Goal: Task Accomplishment & Management: Manage account settings

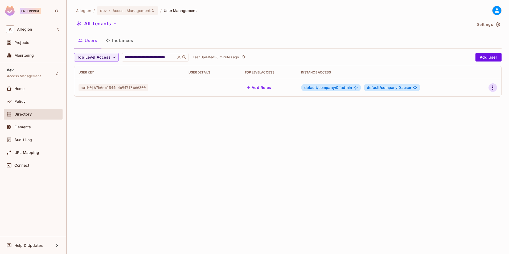
click at [491, 88] on icon "button" at bounding box center [493, 87] width 6 height 6
click at [467, 99] on span "Edit" at bounding box center [462, 100] width 10 height 9
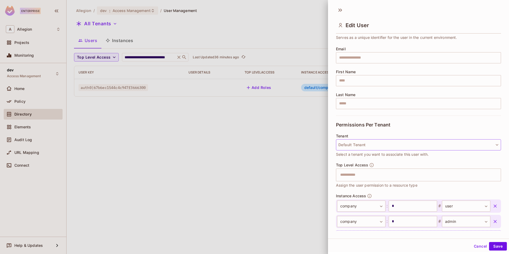
scroll to position [60, 0]
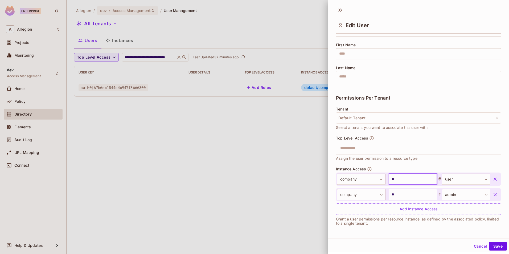
click at [407, 181] on input "*" at bounding box center [413, 179] width 48 height 11
click at [403, 193] on input "*" at bounding box center [413, 194] width 48 height 11
click at [403, 178] on input "text" at bounding box center [413, 179] width 48 height 11
paste input "******"
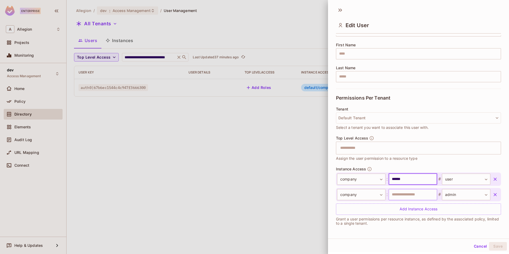
type input "******"
click at [406, 194] on input "text" at bounding box center [413, 194] width 48 height 11
drag, startPoint x: 490, startPoint y: 246, endPoint x: 484, endPoint y: 247, distance: 6.4
click at [490, 246] on button "Save" at bounding box center [498, 246] width 18 height 9
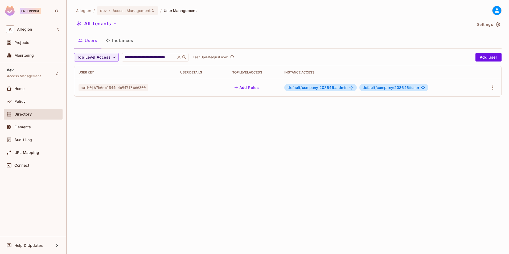
click at [115, 42] on button "Instances" at bounding box center [119, 40] width 36 height 13
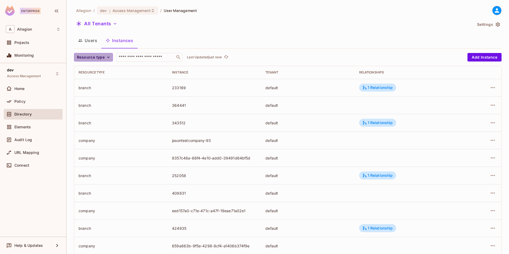
click at [105, 57] on button "Resource type" at bounding box center [93, 57] width 39 height 9
click at [85, 70] on span "company" at bounding box center [87, 69] width 18 height 5
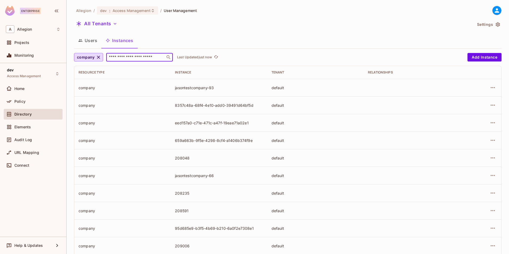
click at [134, 59] on input "text" at bounding box center [136, 57] width 56 height 5
type input "*"
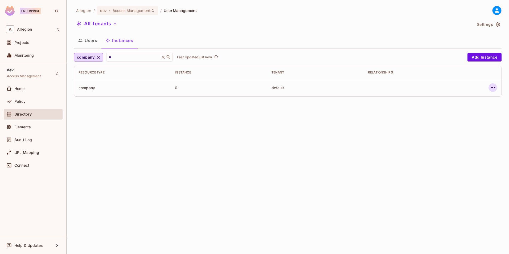
click at [490, 88] on icon "button" at bounding box center [493, 87] width 6 height 6
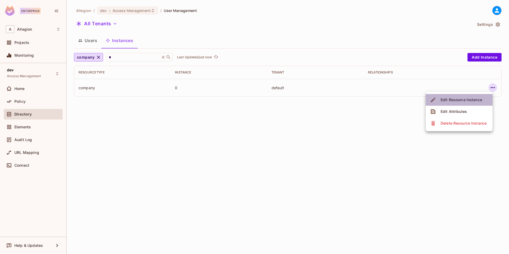
click at [458, 100] on div "Edit Resource Instance" at bounding box center [462, 99] width 42 height 5
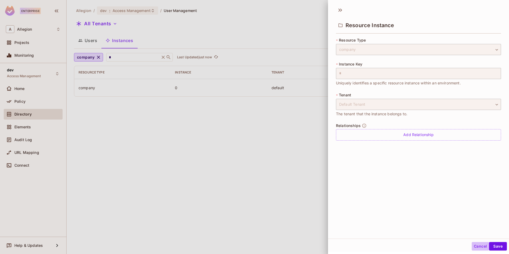
drag, startPoint x: 473, startPoint y: 245, endPoint x: 450, endPoint y: 232, distance: 26.1
click at [473, 244] on button "Cancel" at bounding box center [480, 246] width 17 height 9
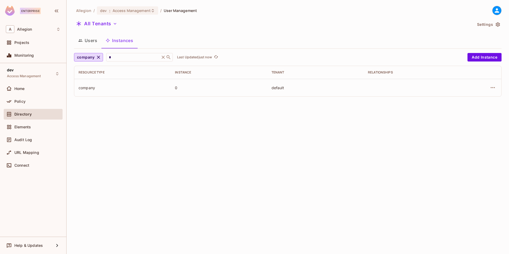
click at [92, 39] on button "Users" at bounding box center [87, 40] width 27 height 13
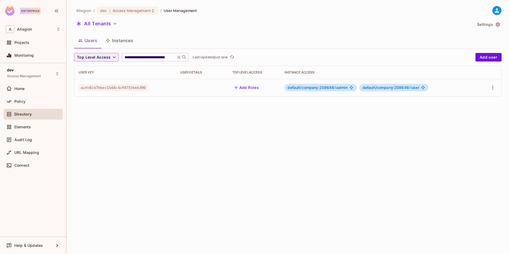
click at [181, 57] on icon at bounding box center [178, 57] width 5 height 5
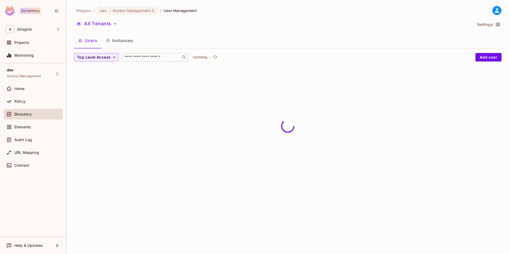
click at [128, 42] on button "Instances" at bounding box center [119, 40] width 36 height 13
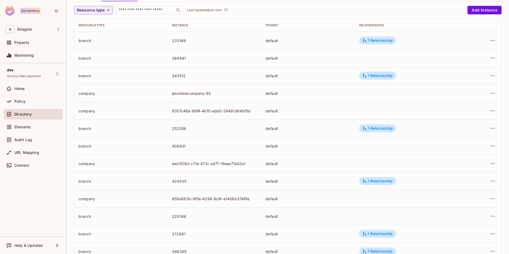
scroll to position [118, 0]
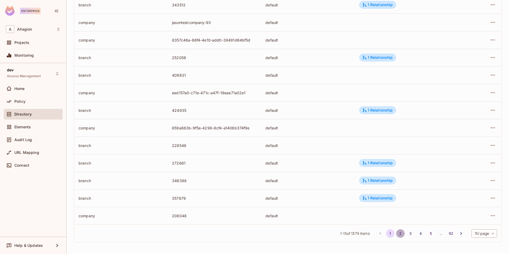
click at [396, 233] on button "2" at bounding box center [400, 233] width 9 height 9
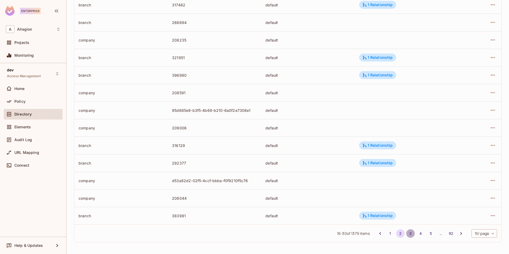
click at [409, 232] on button "3" at bounding box center [410, 233] width 9 height 9
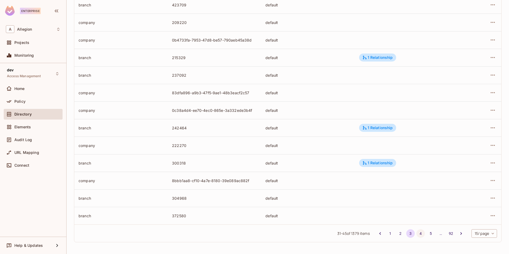
click at [416, 232] on button "4" at bounding box center [420, 233] width 9 height 9
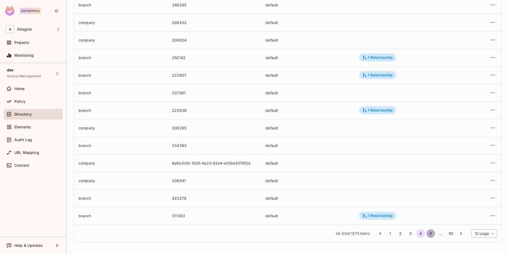
click at [427, 235] on button "5" at bounding box center [431, 233] width 9 height 9
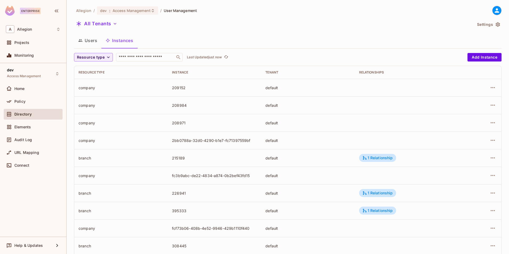
scroll to position [107, 0]
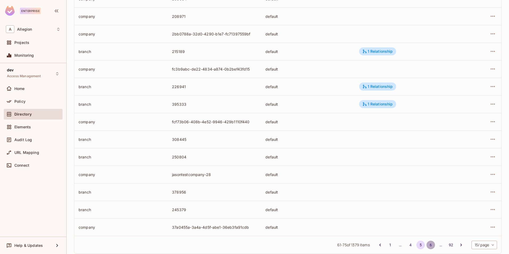
click at [427, 247] on button "6" at bounding box center [431, 245] width 9 height 9
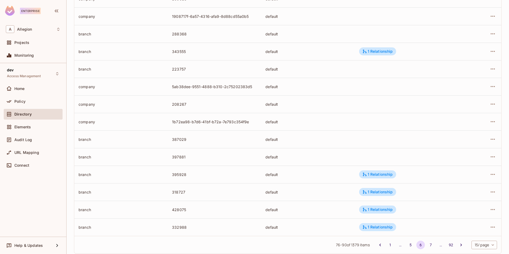
scroll to position [118, 0]
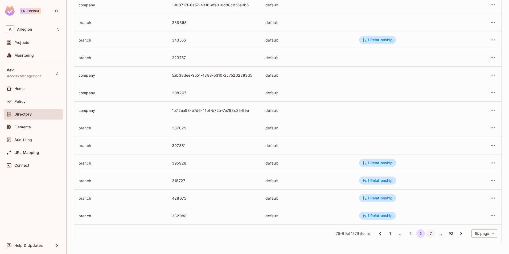
click at [427, 232] on button "7" at bounding box center [431, 233] width 9 height 9
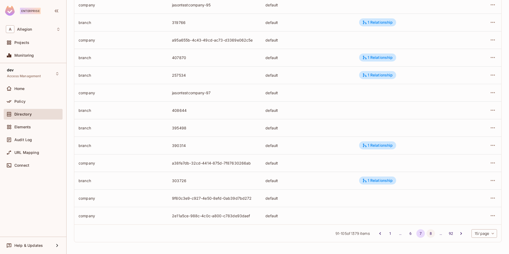
click at [427, 237] on button "8" at bounding box center [431, 233] width 9 height 9
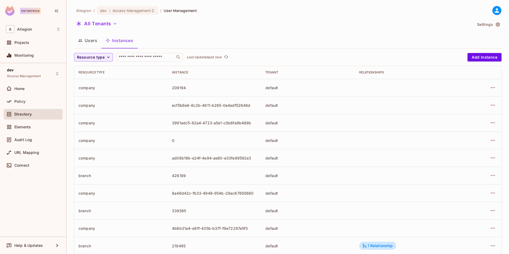
click at [90, 140] on div "company" at bounding box center [121, 140] width 85 height 5
click at [491, 141] on icon "button" at bounding box center [493, 140] width 4 height 1
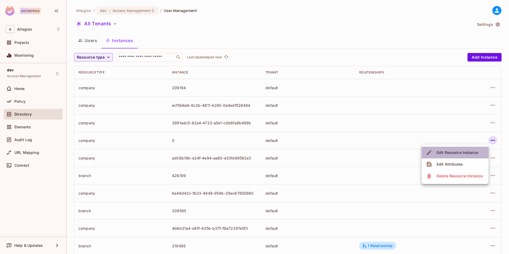
click at [465, 151] on div "Edit Resource Instance" at bounding box center [458, 152] width 42 height 5
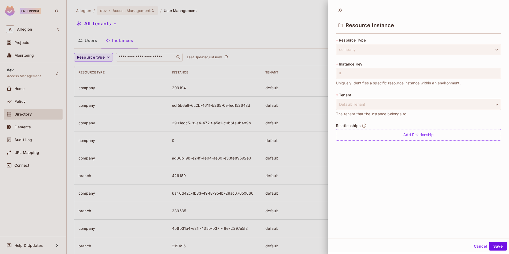
scroll to position [1, 0]
click at [474, 242] on button "Cancel" at bounding box center [480, 245] width 17 height 9
